Goal: Navigation & Orientation: Find specific page/section

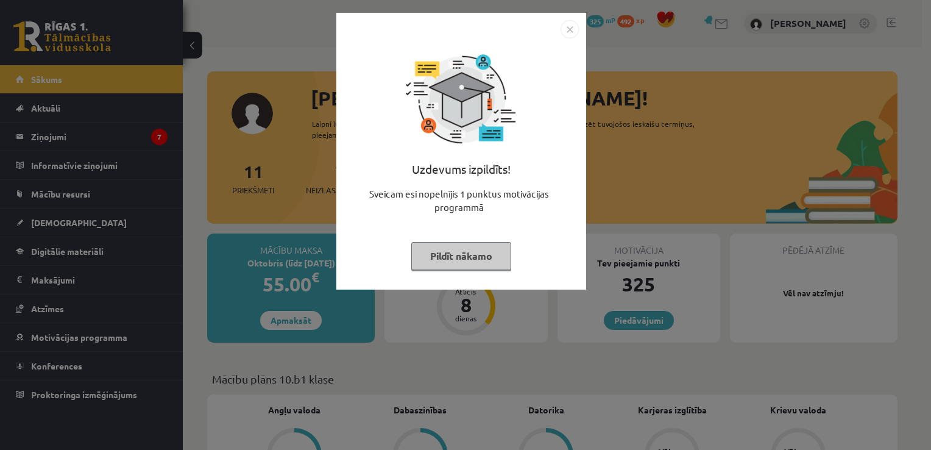
click at [570, 25] on img "Close" at bounding box center [569, 29] width 18 height 18
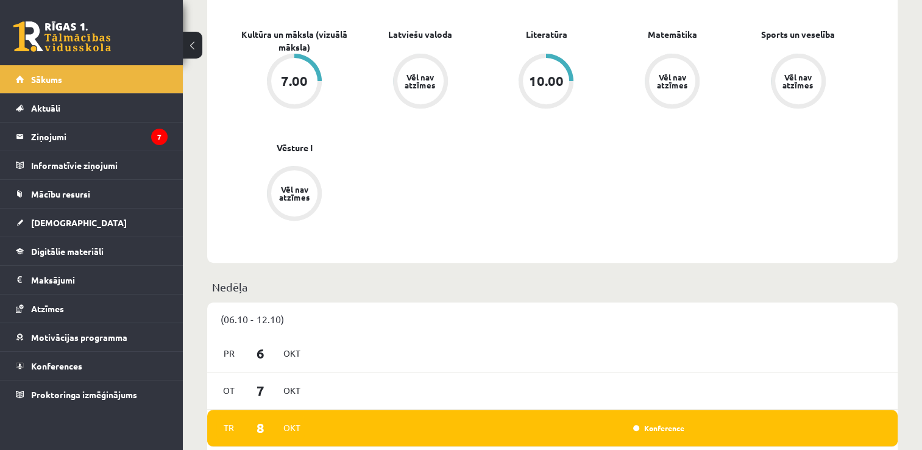
scroll to position [609, 0]
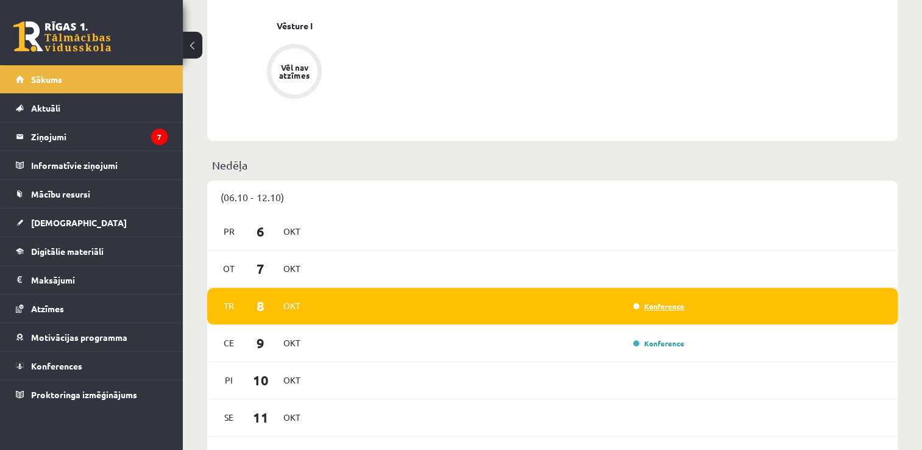
click at [651, 308] on link "Konference" at bounding box center [658, 306] width 51 height 10
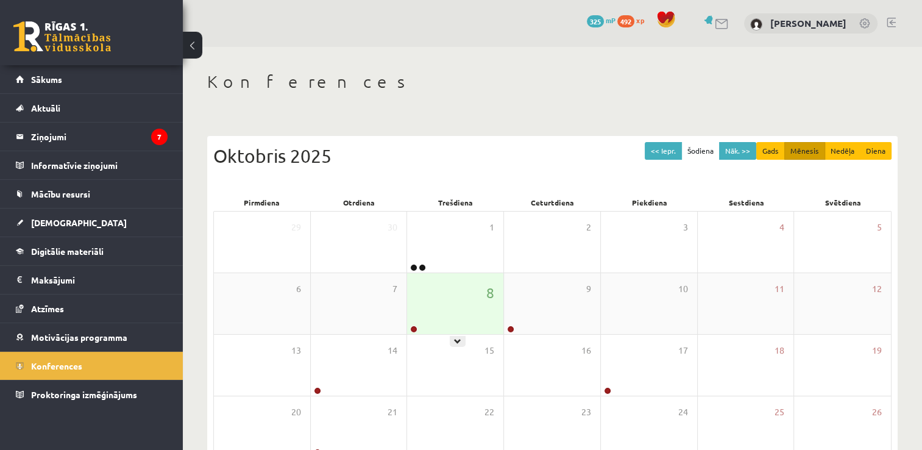
click at [456, 308] on div "8" at bounding box center [455, 303] width 96 height 61
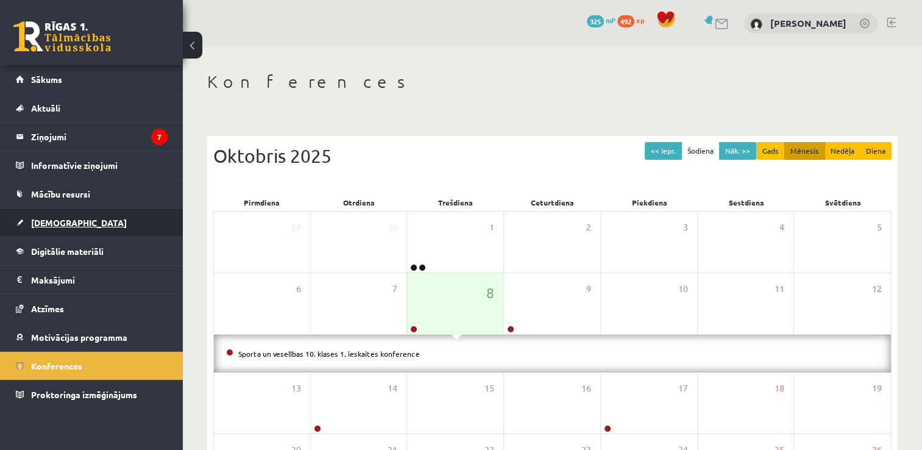
click at [60, 221] on span "[DEMOGRAPHIC_DATA]" at bounding box center [79, 222] width 96 height 11
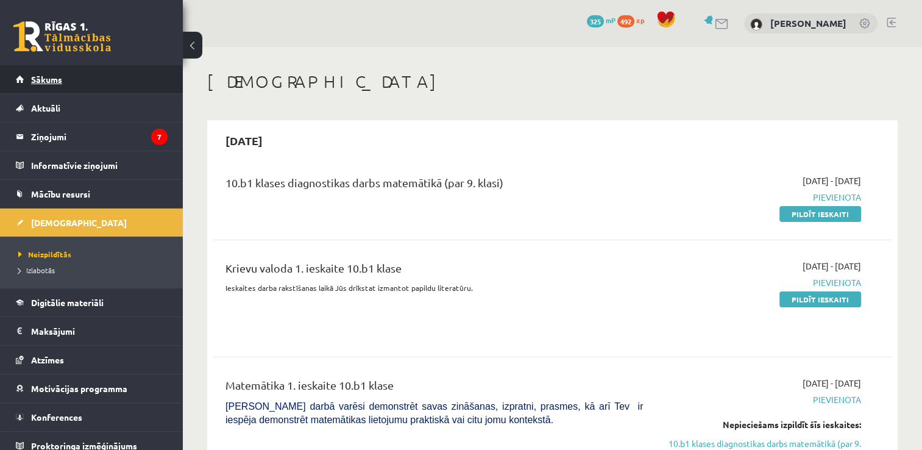
click at [47, 77] on span "Sākums" at bounding box center [46, 79] width 31 height 11
